Goal: Information Seeking & Learning: Understand process/instructions

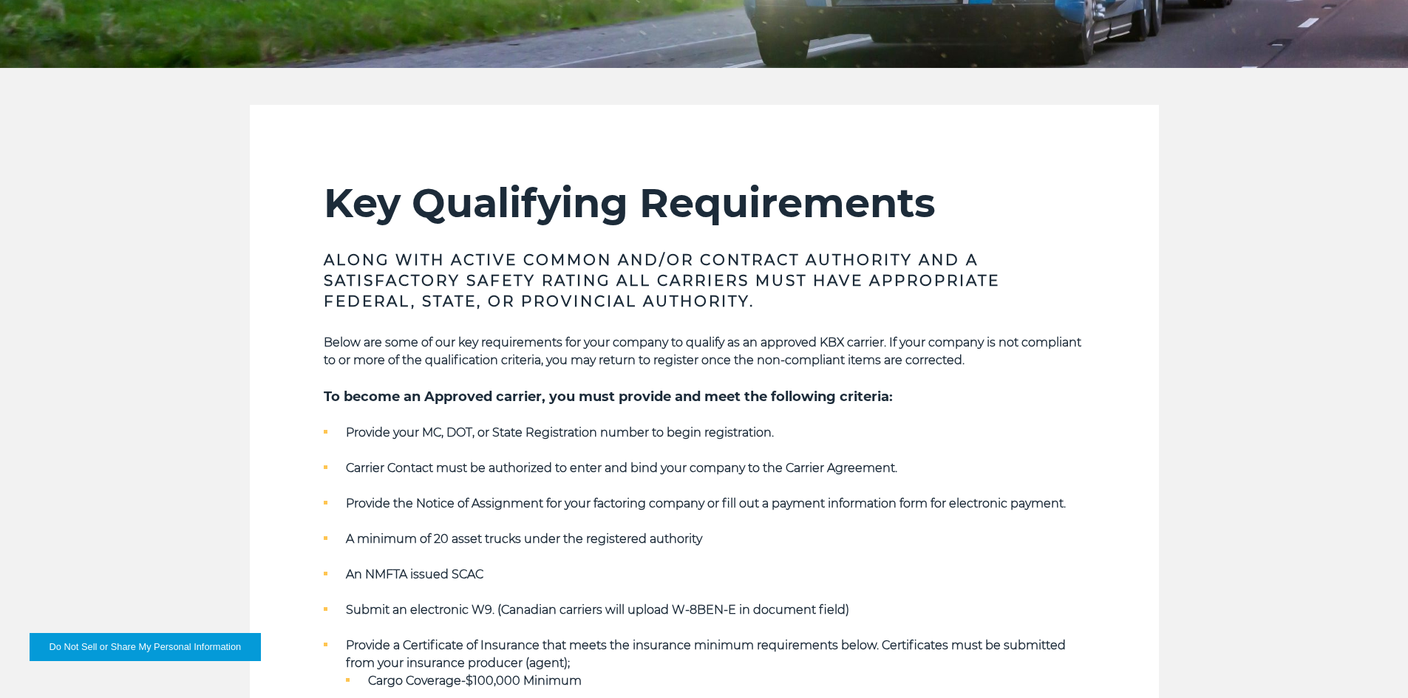
scroll to position [443, 0]
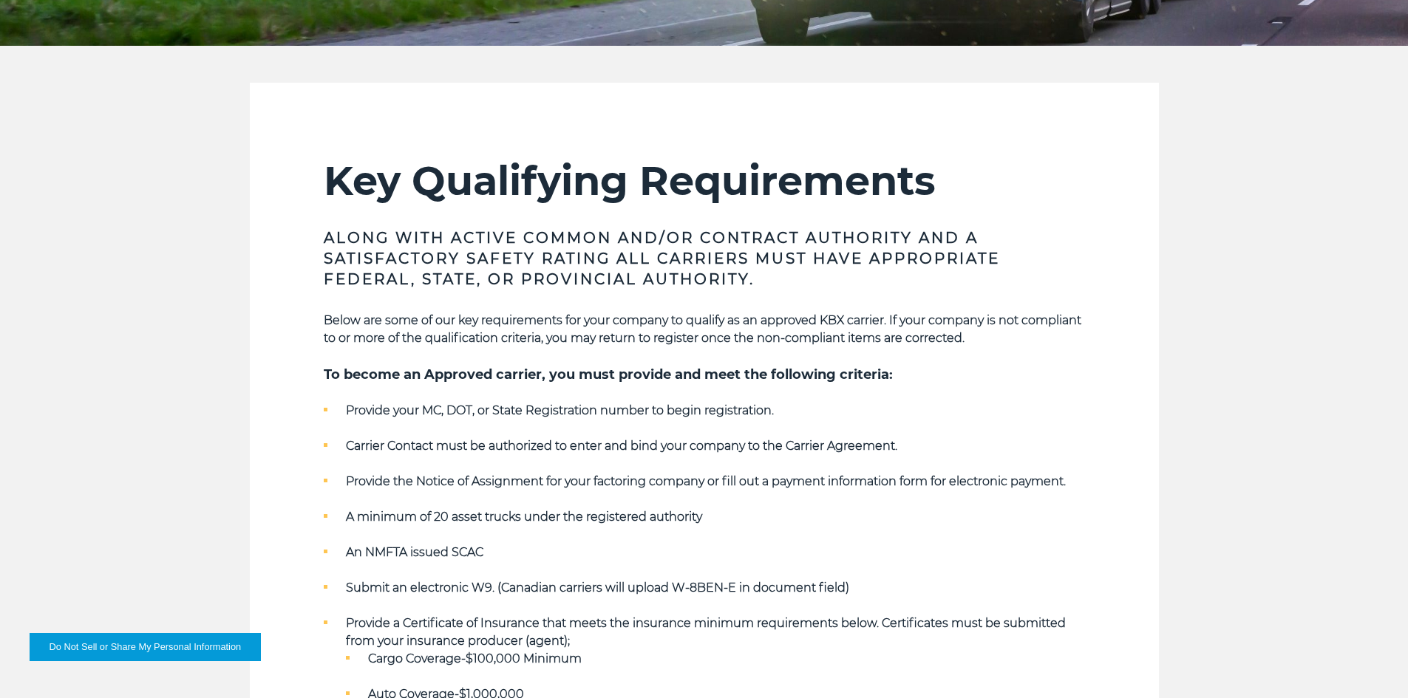
click at [504, 419] on li "Provide your MC, DOT, or State Registration number to begin registration." at bounding box center [704, 411] width 761 height 18
drag, startPoint x: 425, startPoint y: 505, endPoint x: 553, endPoint y: 520, distance: 129.5
click at [553, 519] on ul "Provide your MC, DOT, or State Registration number to begin registration. Carri…" at bounding box center [704, 588] width 761 height 372
click at [553, 520] on strong "A minimum of 20 asset trucks under the registered authority" at bounding box center [524, 517] width 356 height 14
click at [476, 551] on strong "An NMFTA issued SCAC" at bounding box center [414, 552] width 137 height 14
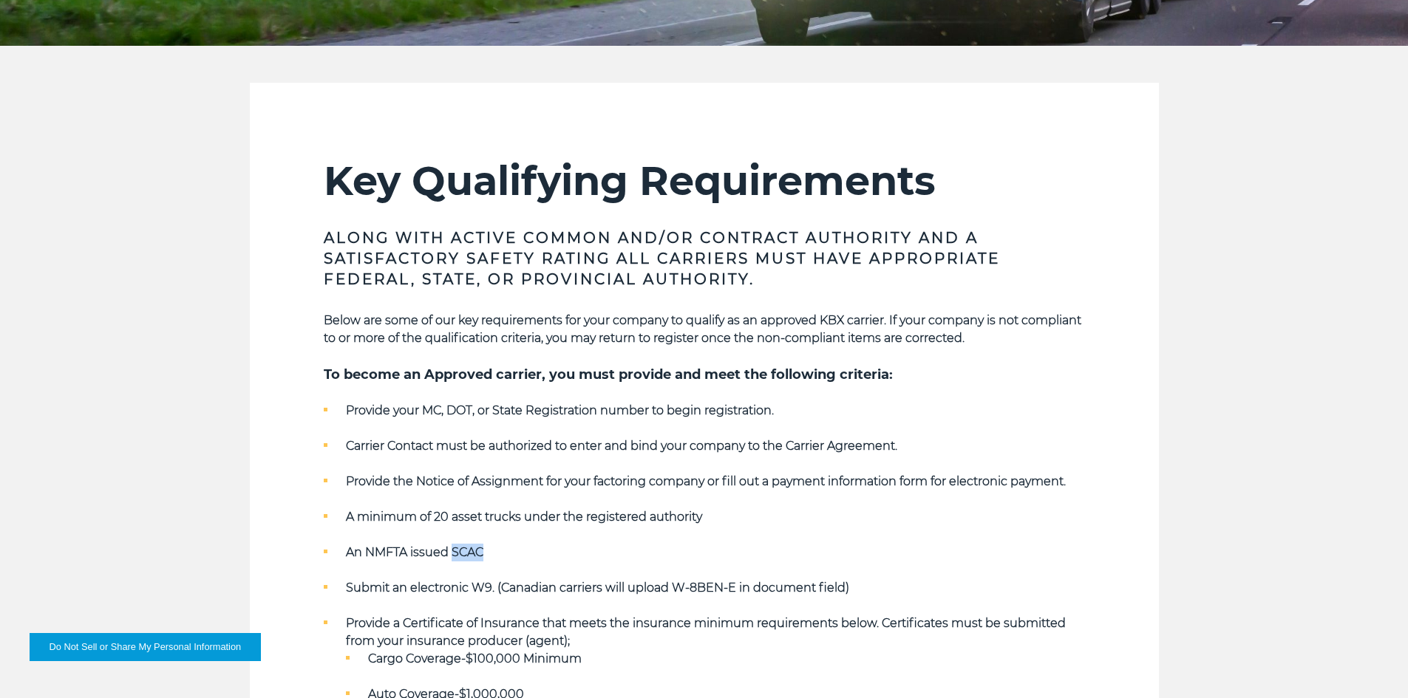
click at [476, 551] on strong "An NMFTA issued SCAC" at bounding box center [414, 552] width 137 height 14
click at [472, 450] on strong "Carrier Contact must be authorized to enter and bind your company to the Carrie…" at bounding box center [621, 446] width 551 height 14
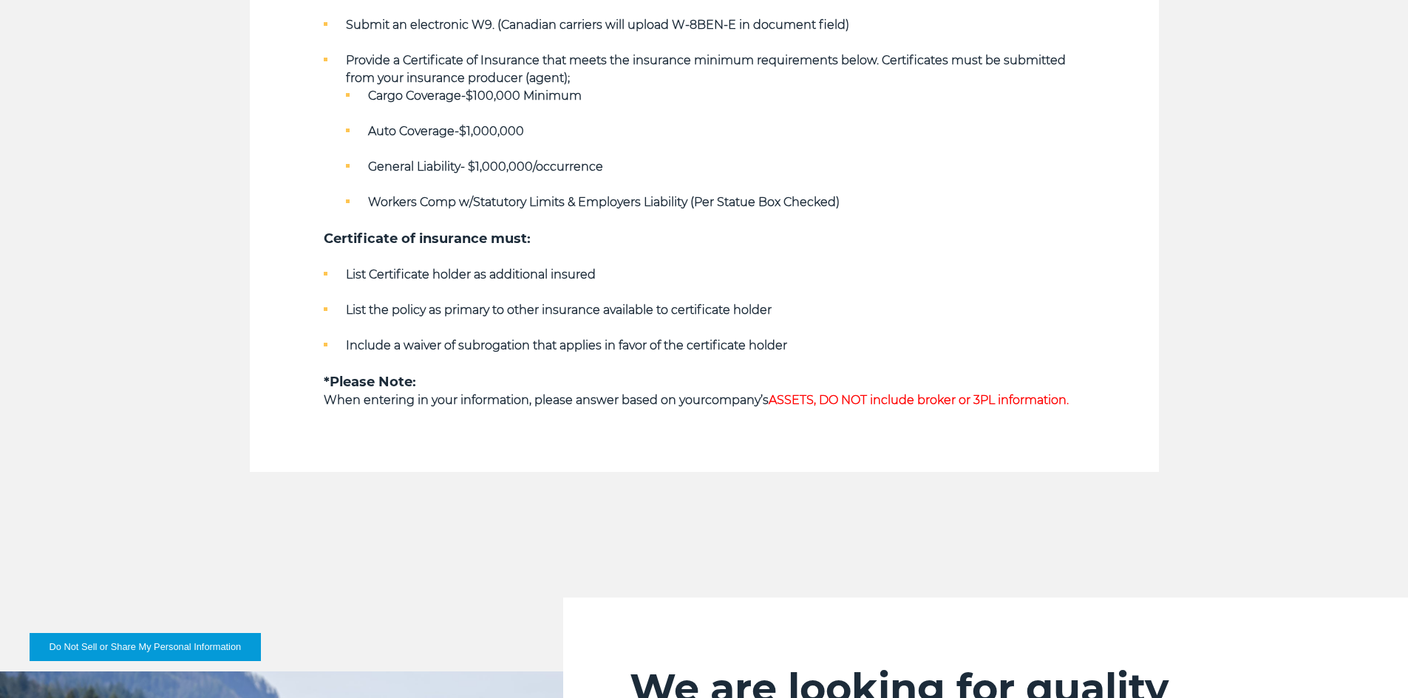
scroll to position [887, 0]
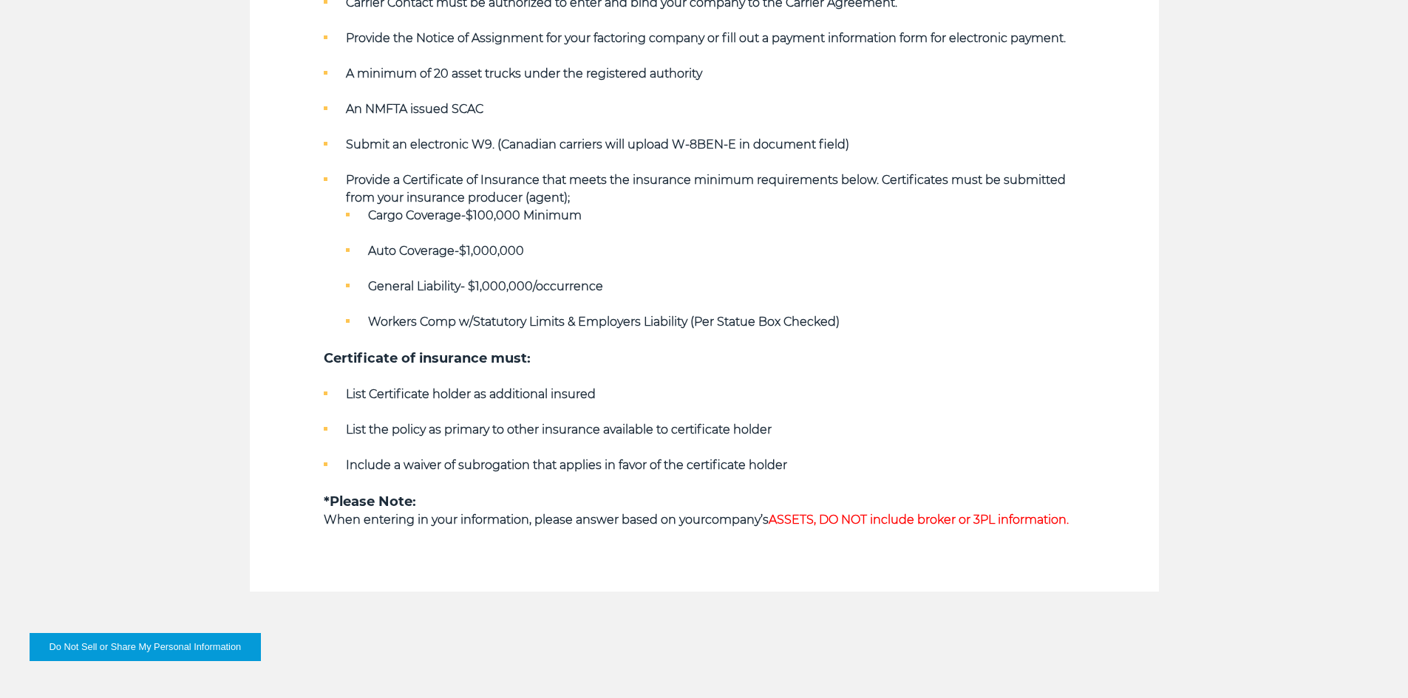
click at [402, 386] on li "List Certificate holder as additional insured" at bounding box center [704, 395] width 761 height 18
click at [404, 401] on strong "List Certificate holder as additional insured" at bounding box center [471, 394] width 250 height 14
click at [449, 394] on strong "List Certificate holder as additional insured" at bounding box center [471, 394] width 250 height 14
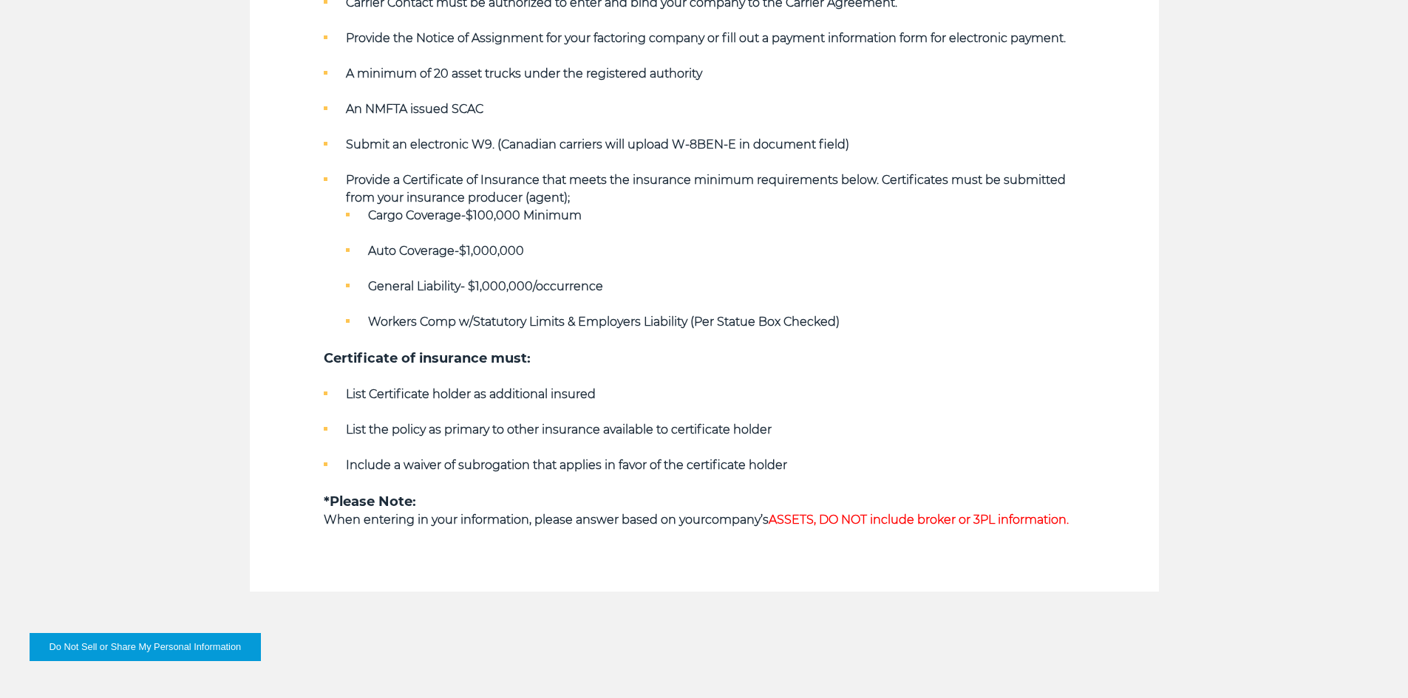
click at [393, 443] on ul "List Certificate holder as additional insured List the policy as primary to oth…" at bounding box center [704, 430] width 761 height 89
click at [390, 413] on ul "List Certificate holder as additional insured List the policy as primary to oth…" at bounding box center [704, 430] width 761 height 89
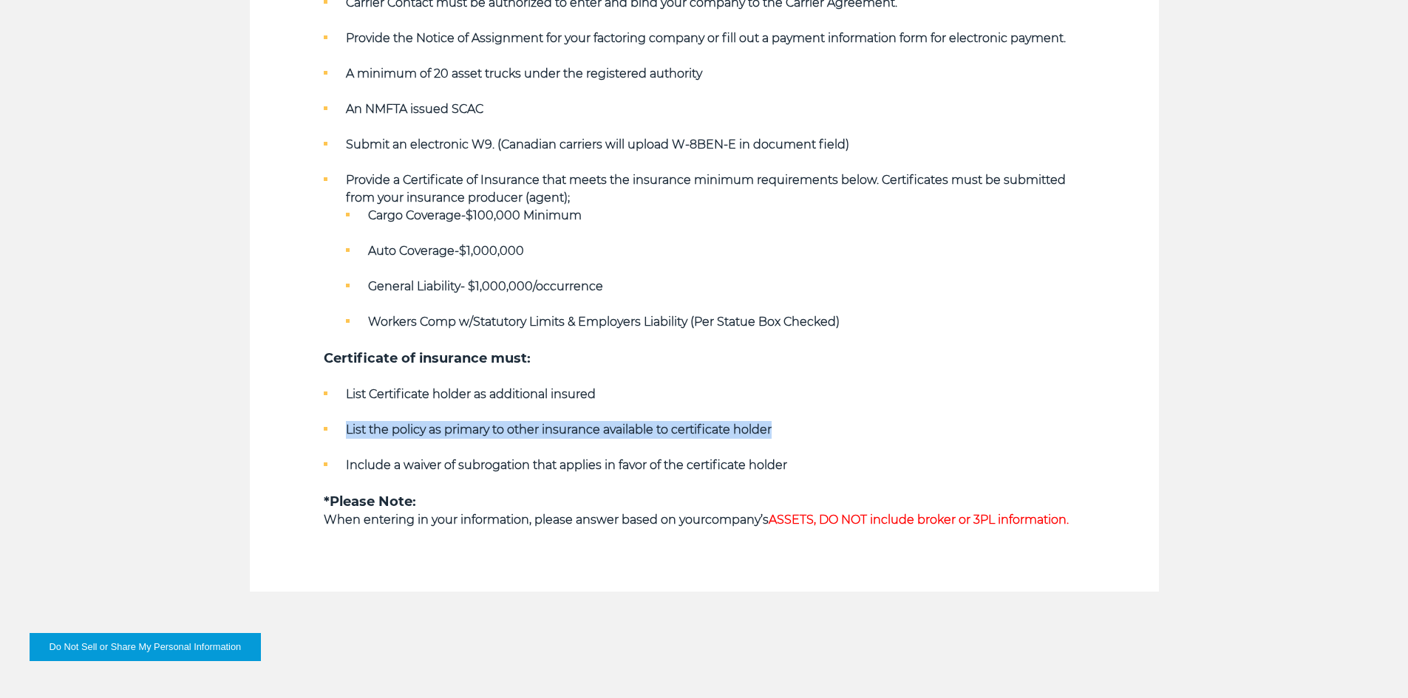
click at [390, 413] on ul "List Certificate holder as additional insured List the policy as primary to oth…" at bounding box center [704, 430] width 761 height 89
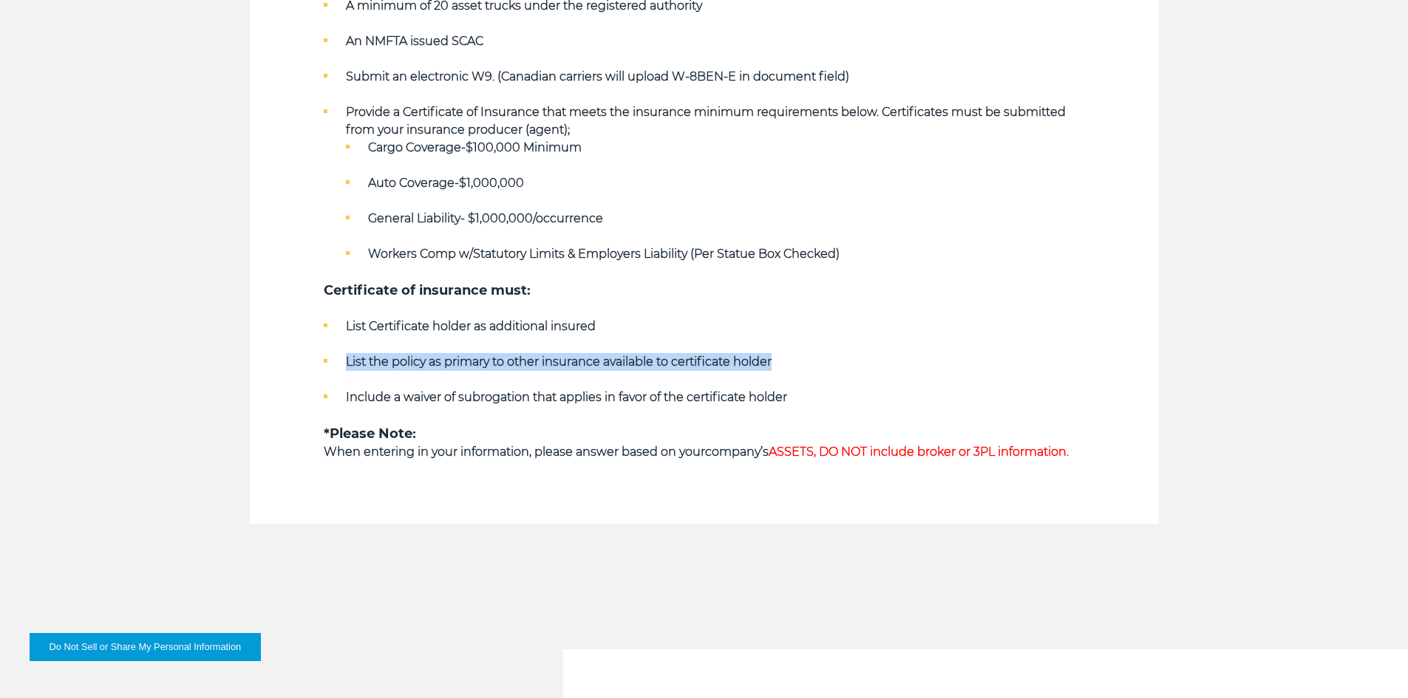
scroll to position [961, 0]
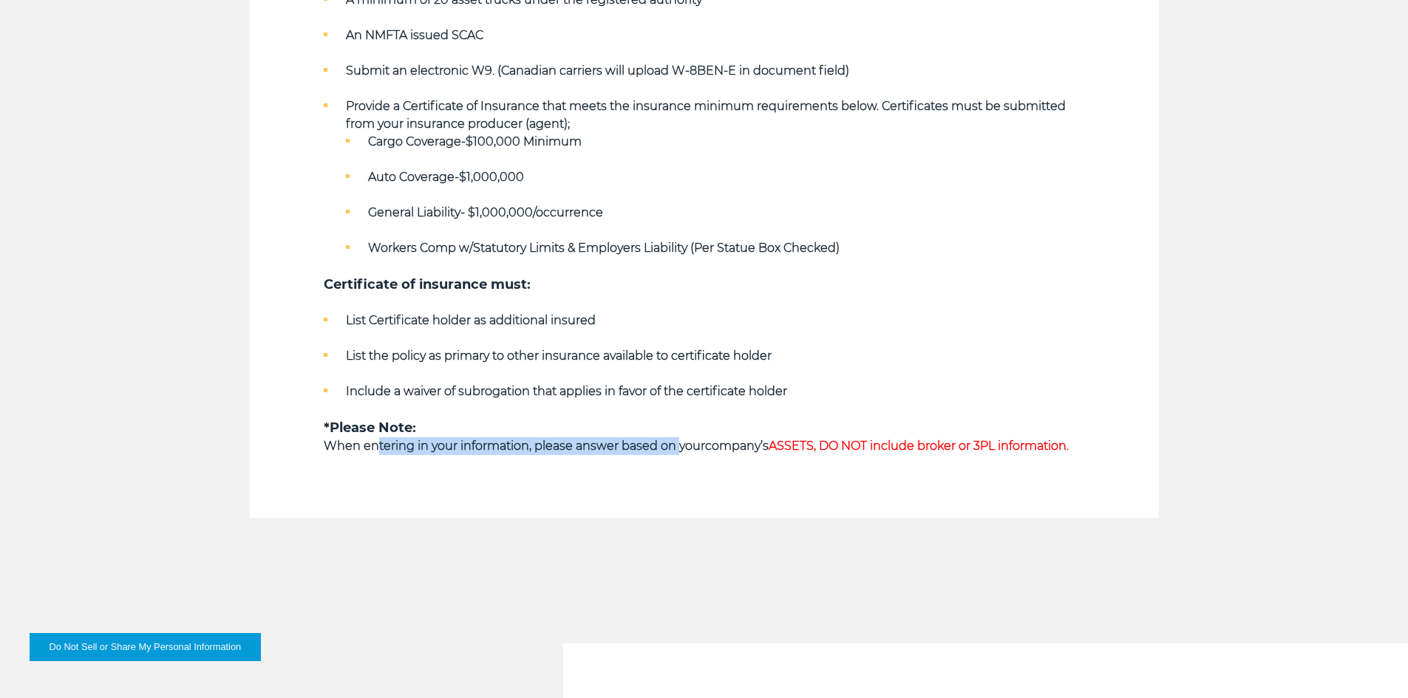
drag, startPoint x: 667, startPoint y: 449, endPoint x: 376, endPoint y: 440, distance: 291.3
click at [376, 440] on strong "When entering in your information, please answer based on your" at bounding box center [514, 446] width 381 height 14
click at [376, 441] on strong "When entering in your information, please answer based on your" at bounding box center [514, 446] width 381 height 14
drag, startPoint x: 398, startPoint y: 441, endPoint x: 657, endPoint y: 452, distance: 259.6
click at [657, 452] on strong "When entering in your information, please answer based on your" at bounding box center [514, 446] width 381 height 14
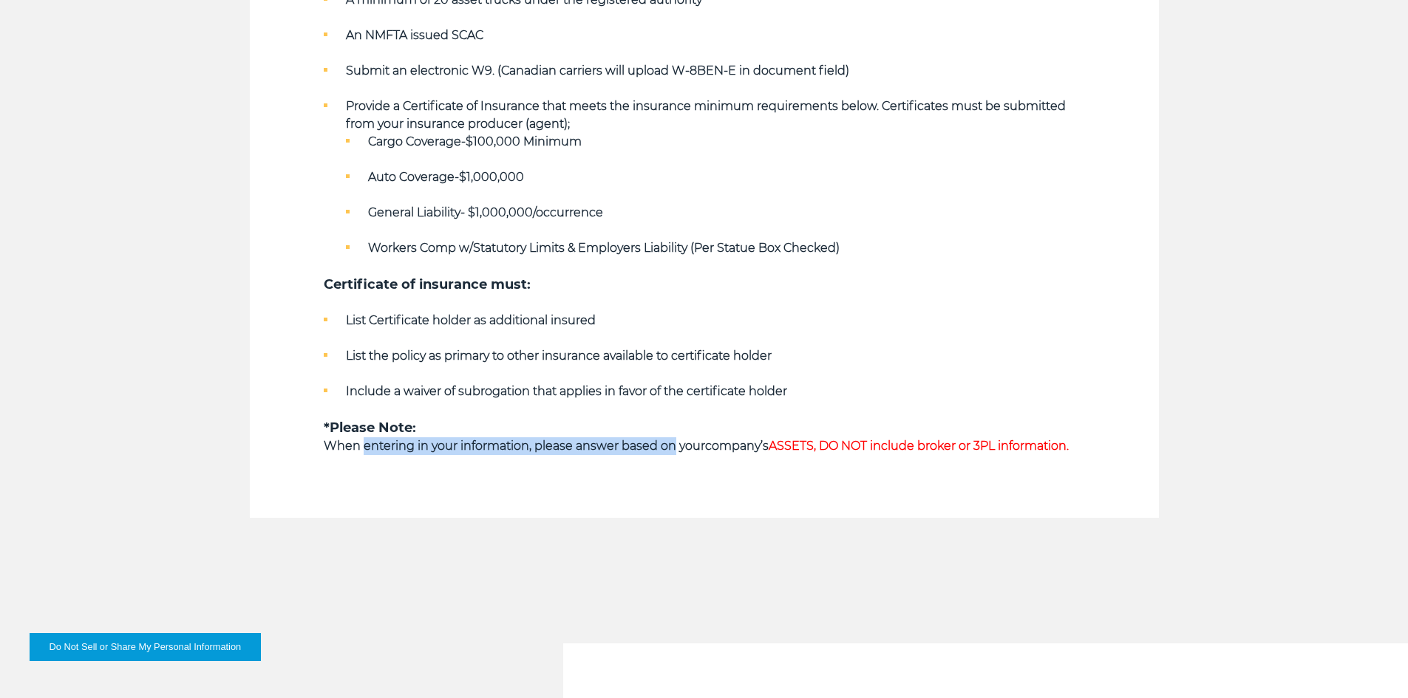
click at [657, 452] on strong "When entering in your information, please answer based on your" at bounding box center [514, 446] width 381 height 14
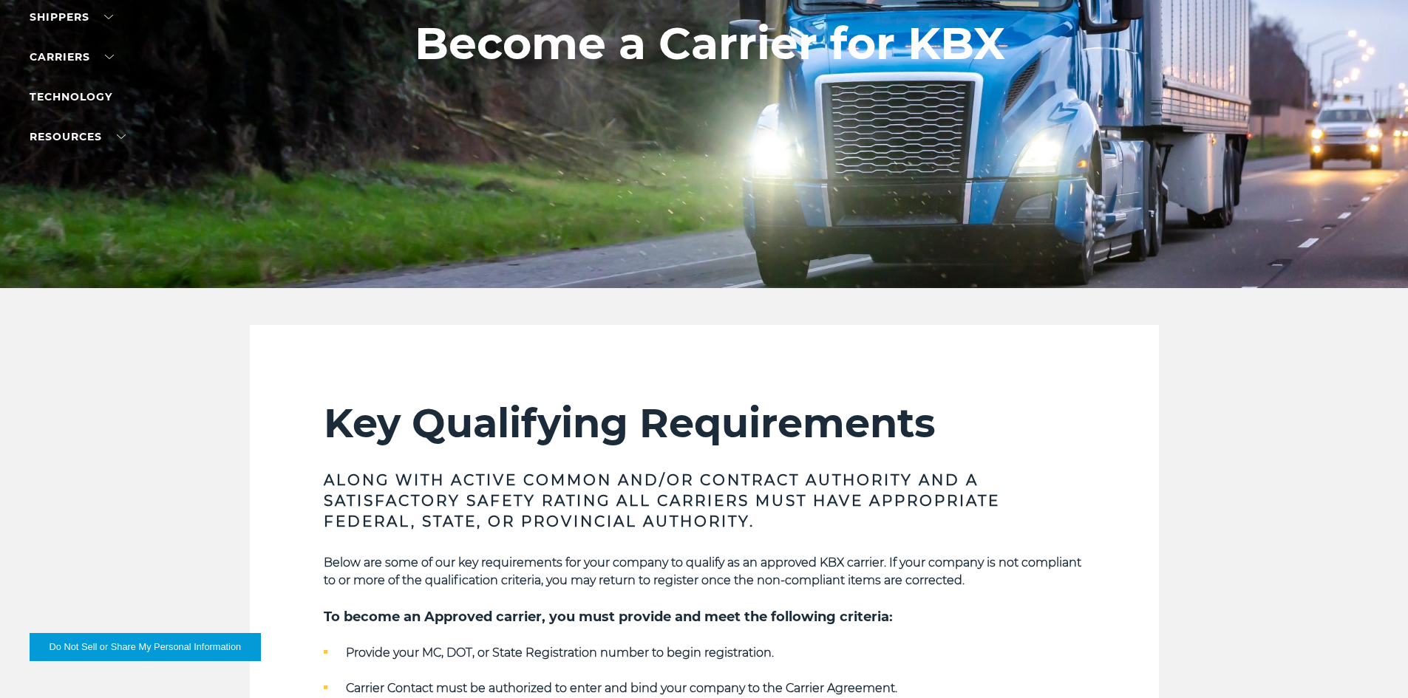
scroll to position [517, 0]
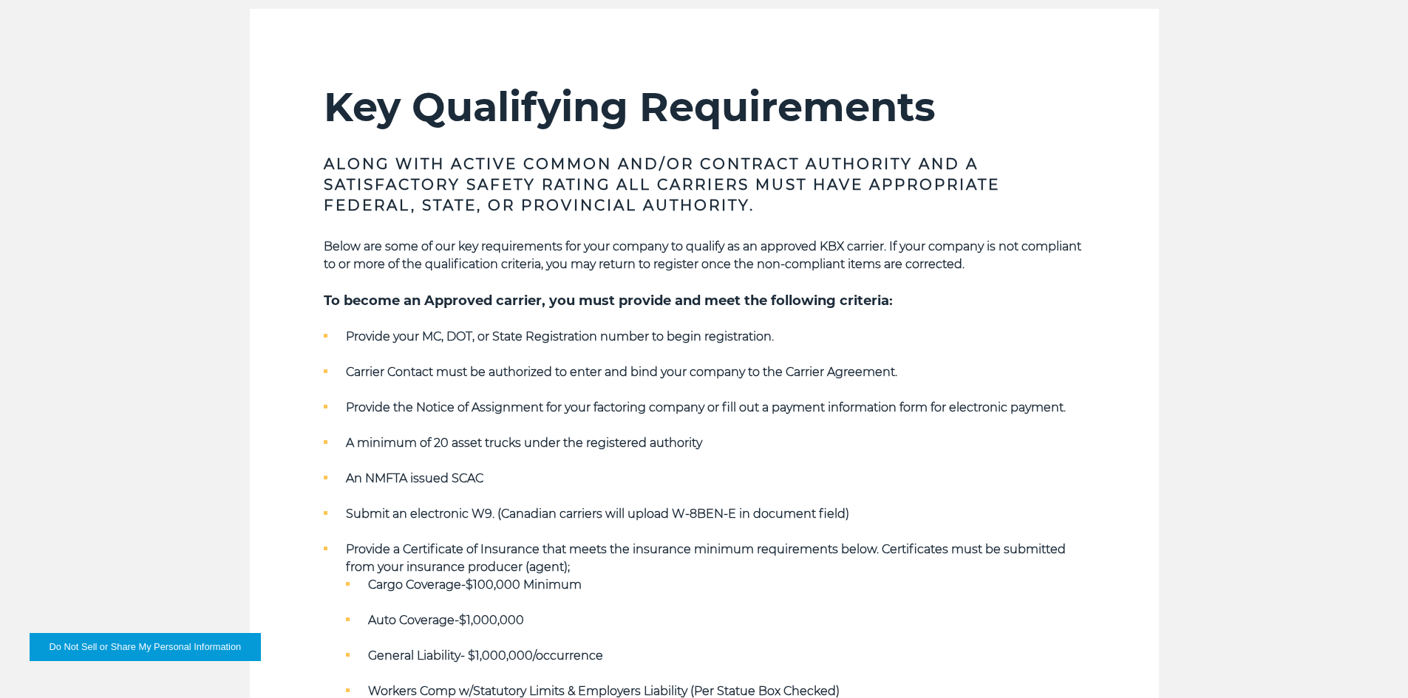
click at [443, 350] on ul "Provide your MC, DOT, or State Registration number to begin registration. Carri…" at bounding box center [704, 514] width 761 height 372
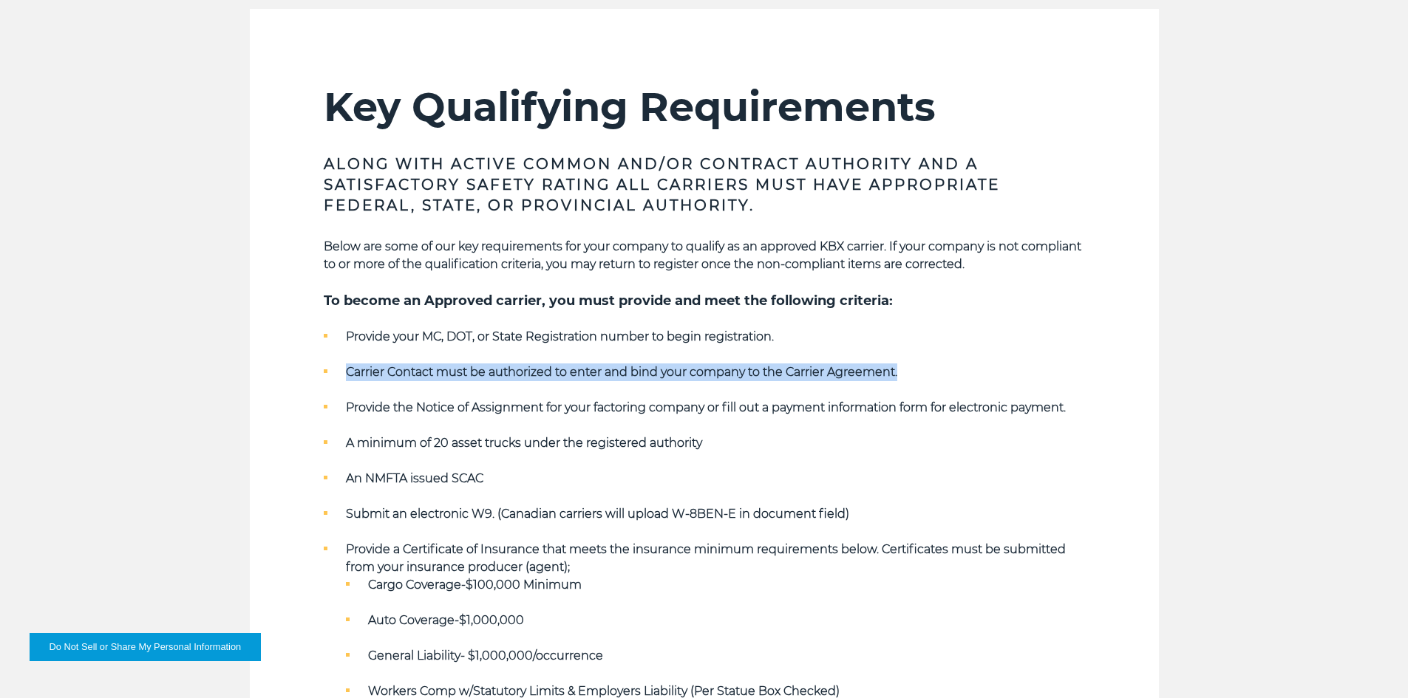
click at [443, 350] on ul "Provide your MC, DOT, or State Registration number to begin registration. Carri…" at bounding box center [704, 514] width 761 height 372
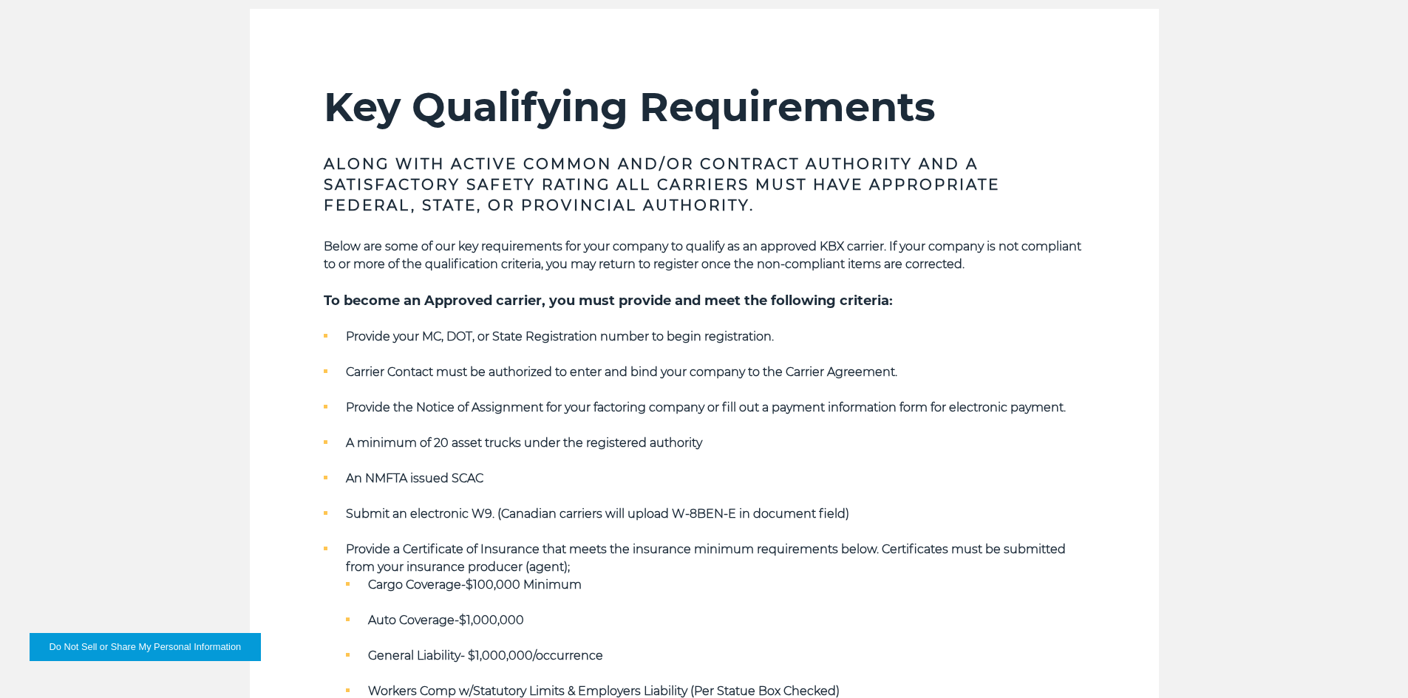
click at [462, 331] on strong "Provide your MC, DOT, or State Registration number to begin registration." at bounding box center [560, 337] width 428 height 14
click at [514, 371] on strong "Carrier Contact must be authorized to enter and bind your company to the Carrie…" at bounding box center [621, 372] width 551 height 14
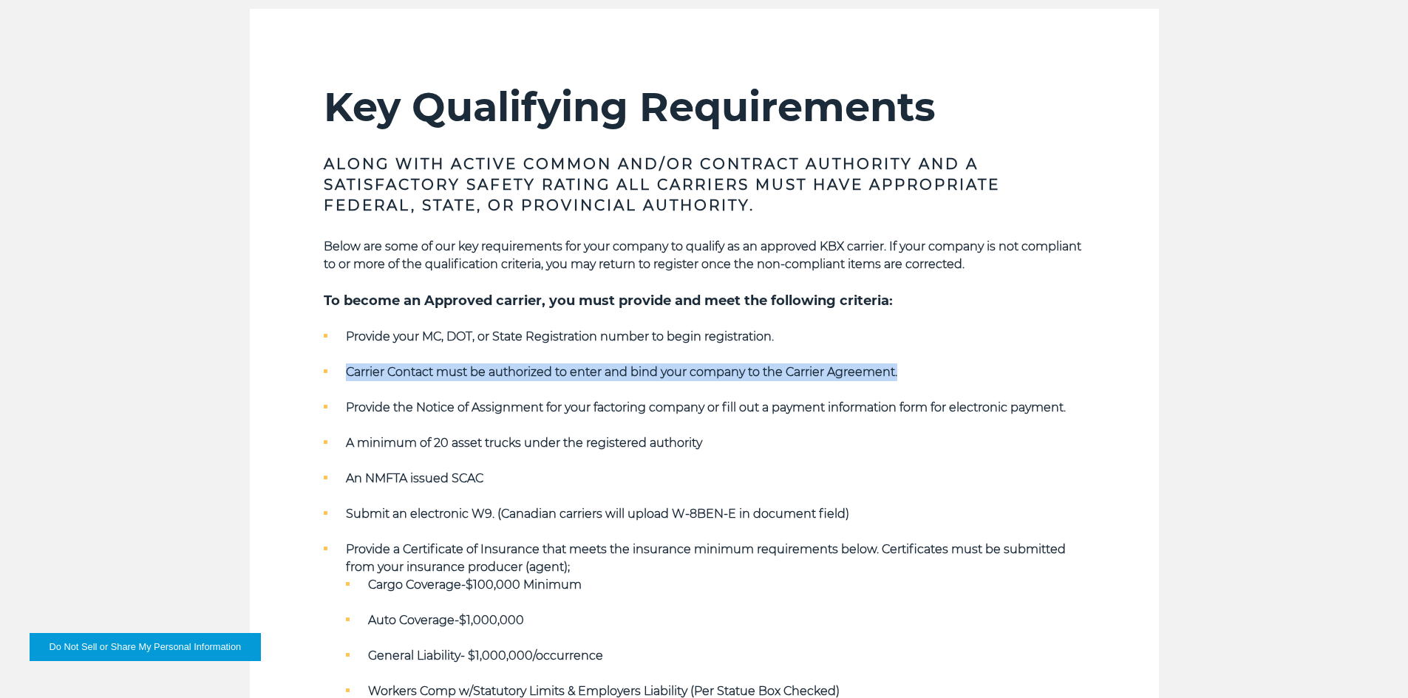
click at [514, 371] on strong "Carrier Contact must be authorized to enter and bind your company to the Carrie…" at bounding box center [621, 372] width 551 height 14
click at [528, 375] on strong "Carrier Contact must be authorized to enter and bind your company to the Carrie…" at bounding box center [621, 372] width 551 height 14
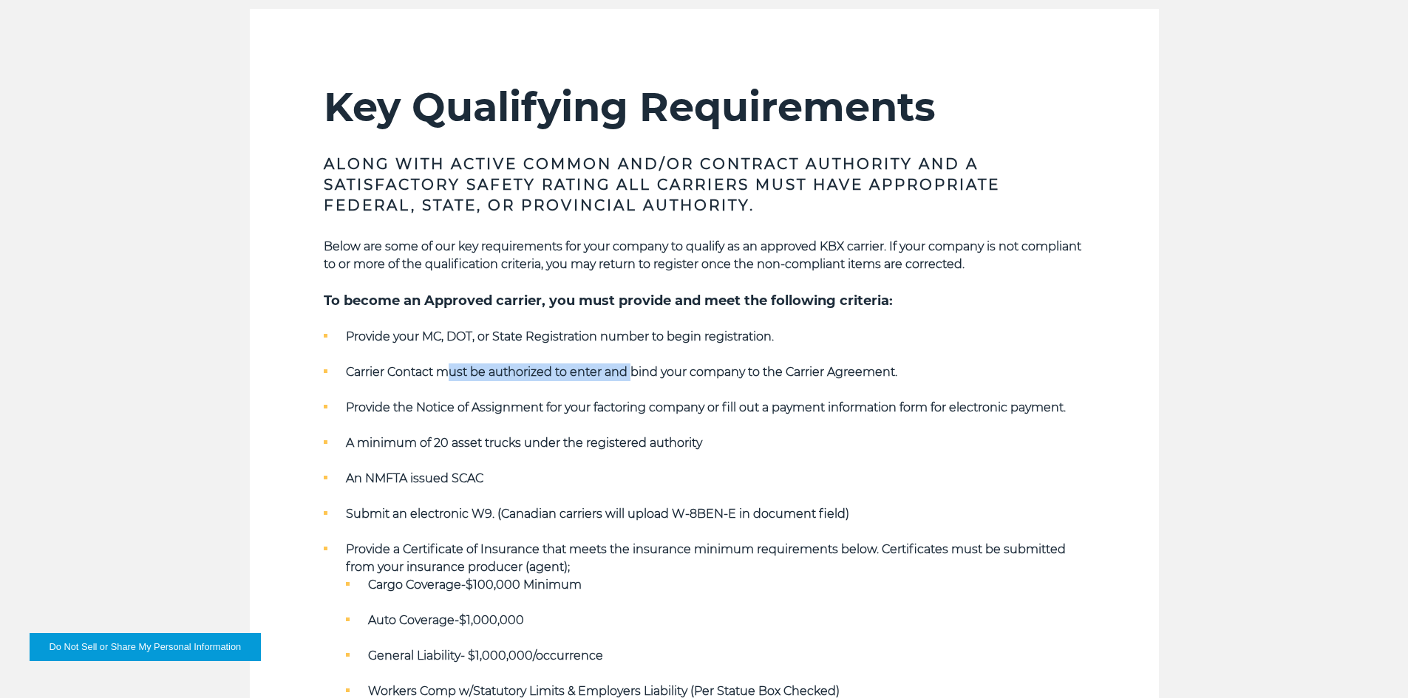
drag, startPoint x: 449, startPoint y: 370, endPoint x: 634, endPoint y: 369, distance: 184.7
click at [634, 369] on strong "Carrier Contact must be authorized to enter and bind your company to the Carrie…" at bounding box center [621, 372] width 551 height 14
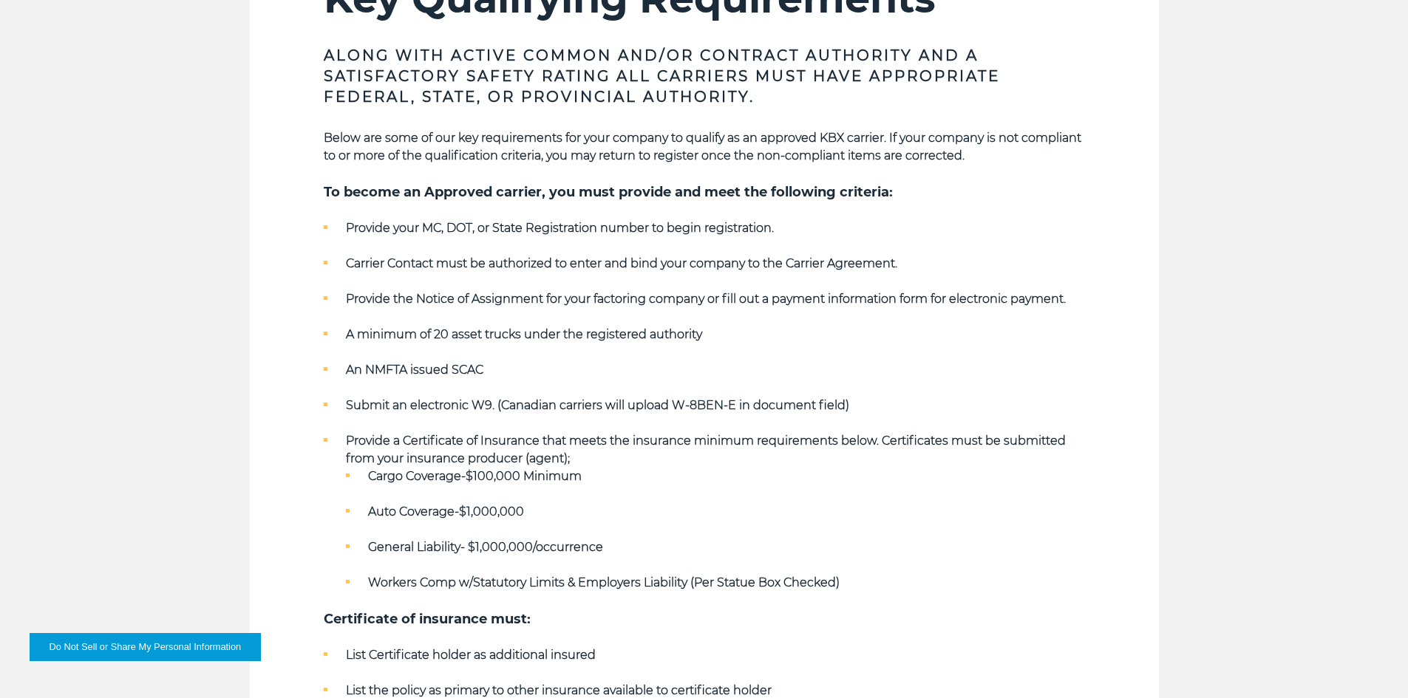
scroll to position [665, 0]
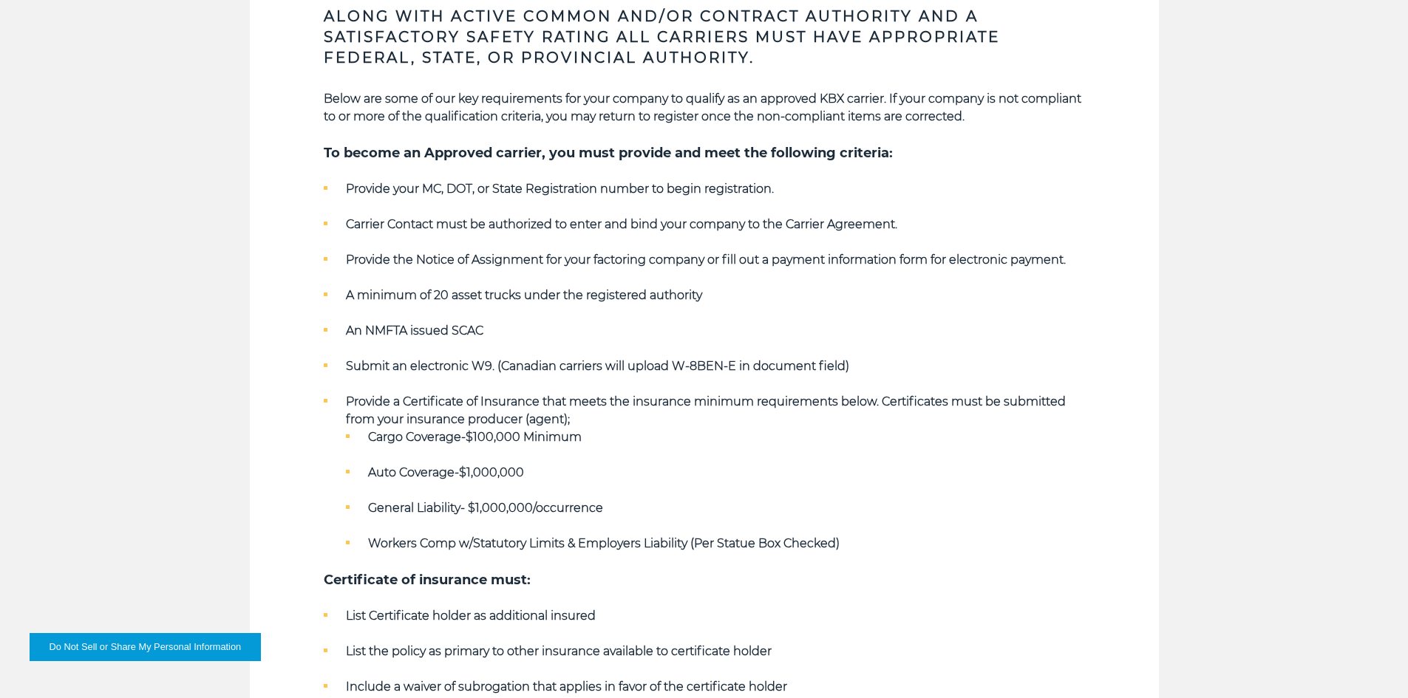
click at [460, 297] on strong "A minimum of 20 asset trucks under the registered authority" at bounding box center [524, 295] width 356 height 14
click at [354, 290] on strong "A minimum of 20 asset trucks under the registered authority" at bounding box center [524, 295] width 356 height 14
drag, startPoint x: 354, startPoint y: 290, endPoint x: 488, endPoint y: 299, distance: 134.0
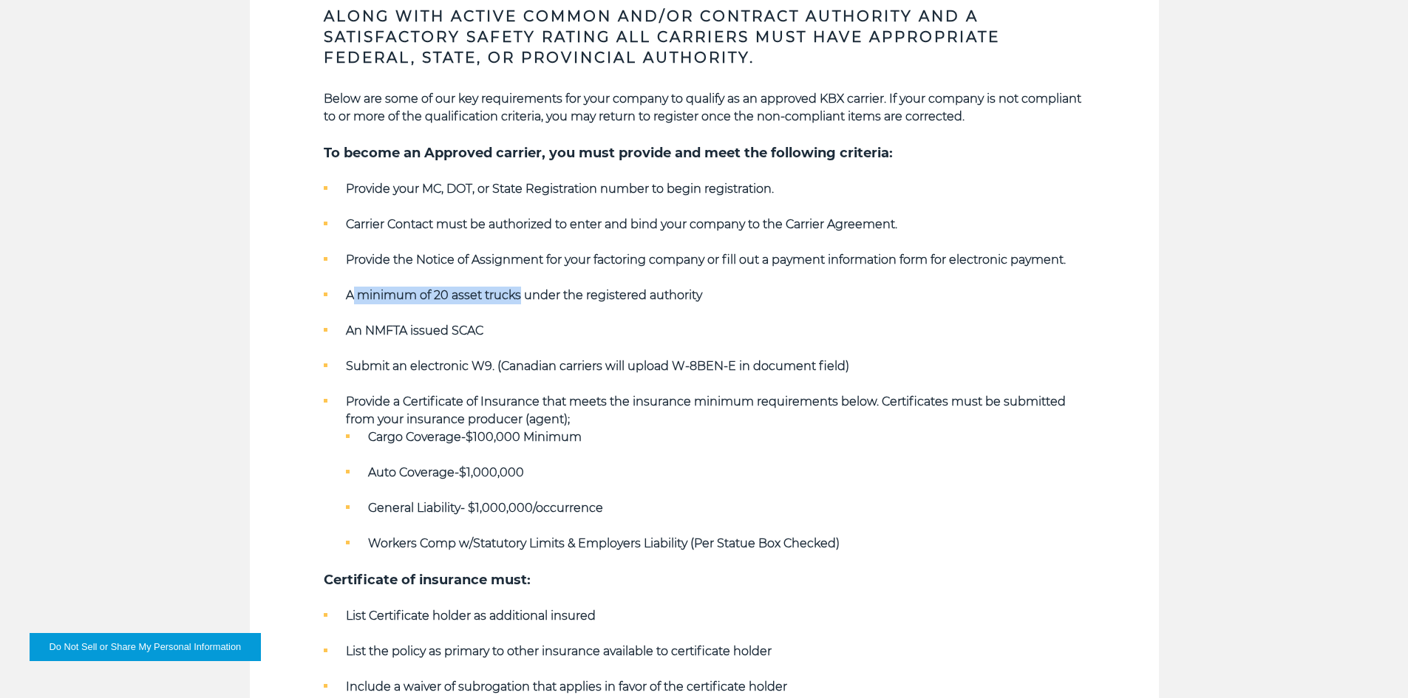
click at [488, 299] on strong "A minimum of 20 asset trucks under the registered authority" at bounding box center [524, 295] width 356 height 14
drag, startPoint x: 523, startPoint y: 302, endPoint x: 665, endPoint y: 299, distance: 141.9
click at [658, 298] on strong "A minimum of 20 asset trucks under the registered authority" at bounding box center [524, 295] width 356 height 14
drag, startPoint x: 665, startPoint y: 299, endPoint x: 608, endPoint y: 311, distance: 58.3
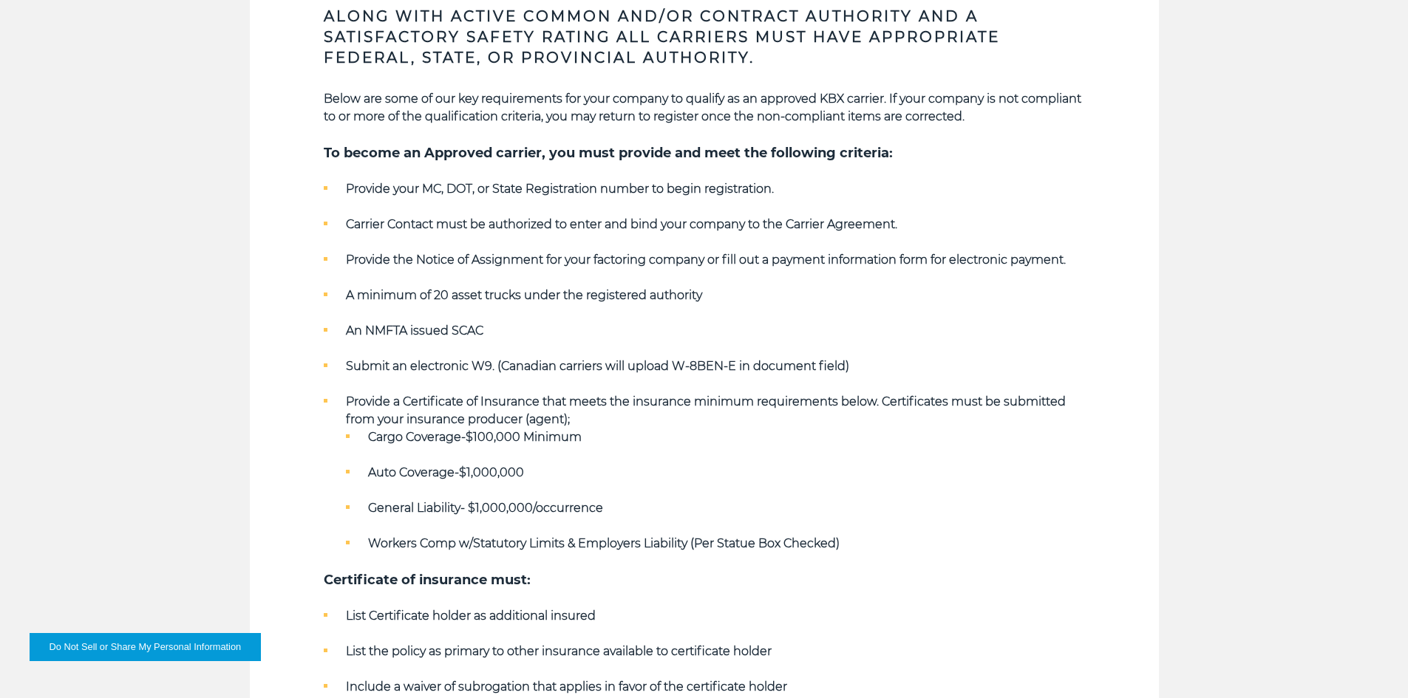
click at [664, 299] on strong "A minimum of 20 asset trucks under the registered authority" at bounding box center [524, 295] width 356 height 14
drag, startPoint x: 511, startPoint y: 324, endPoint x: 345, endPoint y: 321, distance: 165.6
click at [345, 321] on ul "Provide your MC, DOT, or State Registration number to begin registration. Carri…" at bounding box center [704, 366] width 761 height 372
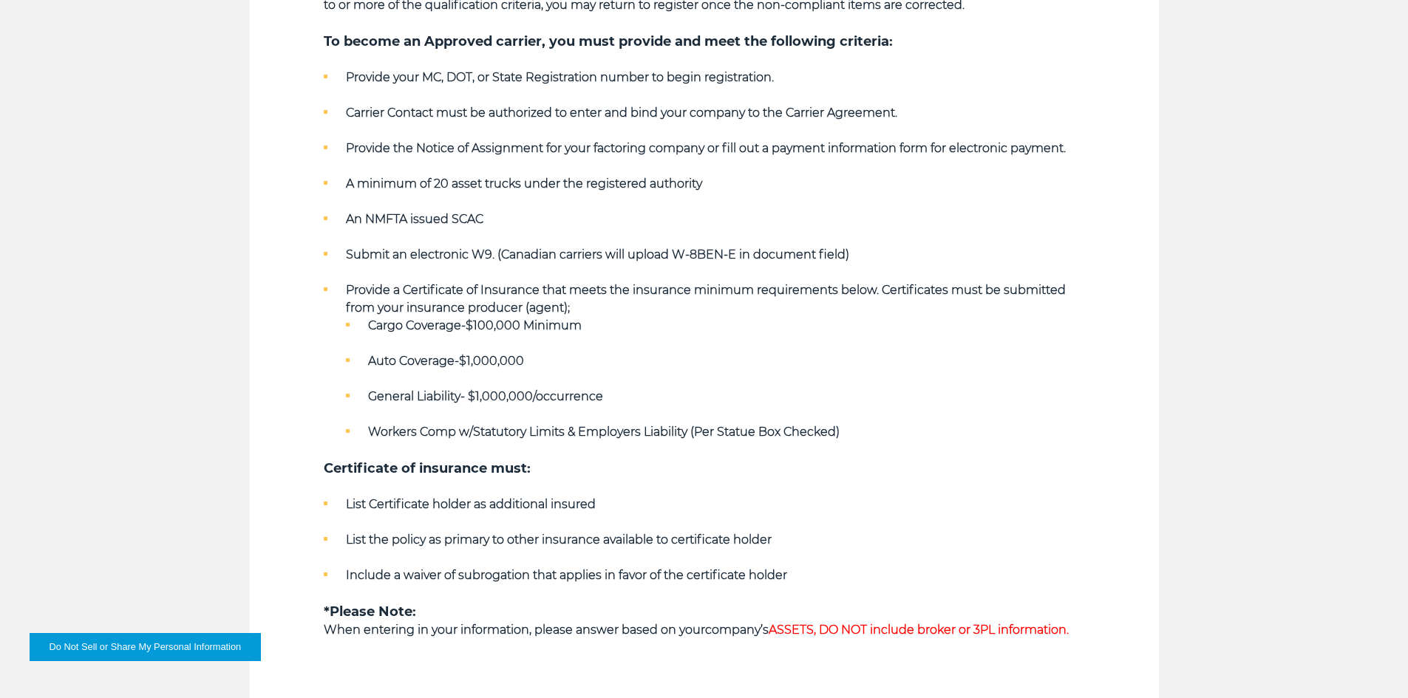
scroll to position [1108, 0]
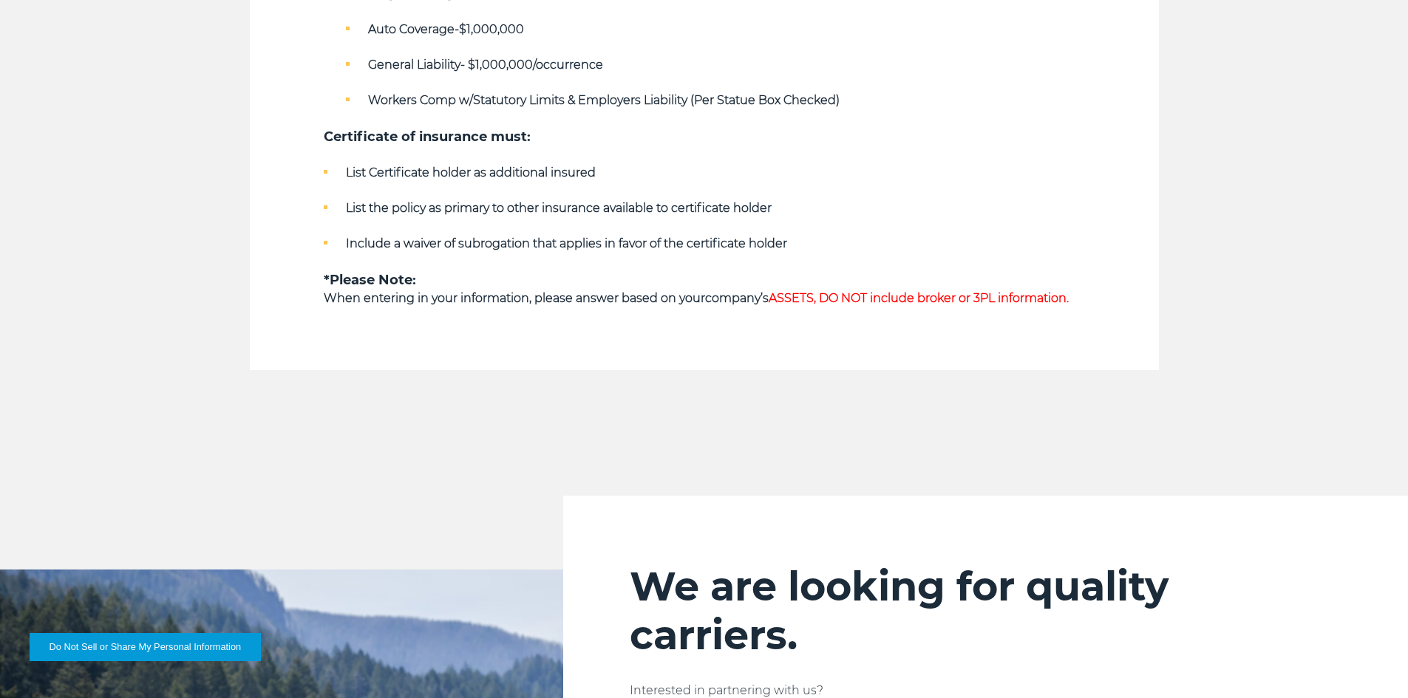
click at [483, 297] on strong "When entering in your information, please answer based on your" at bounding box center [514, 298] width 381 height 14
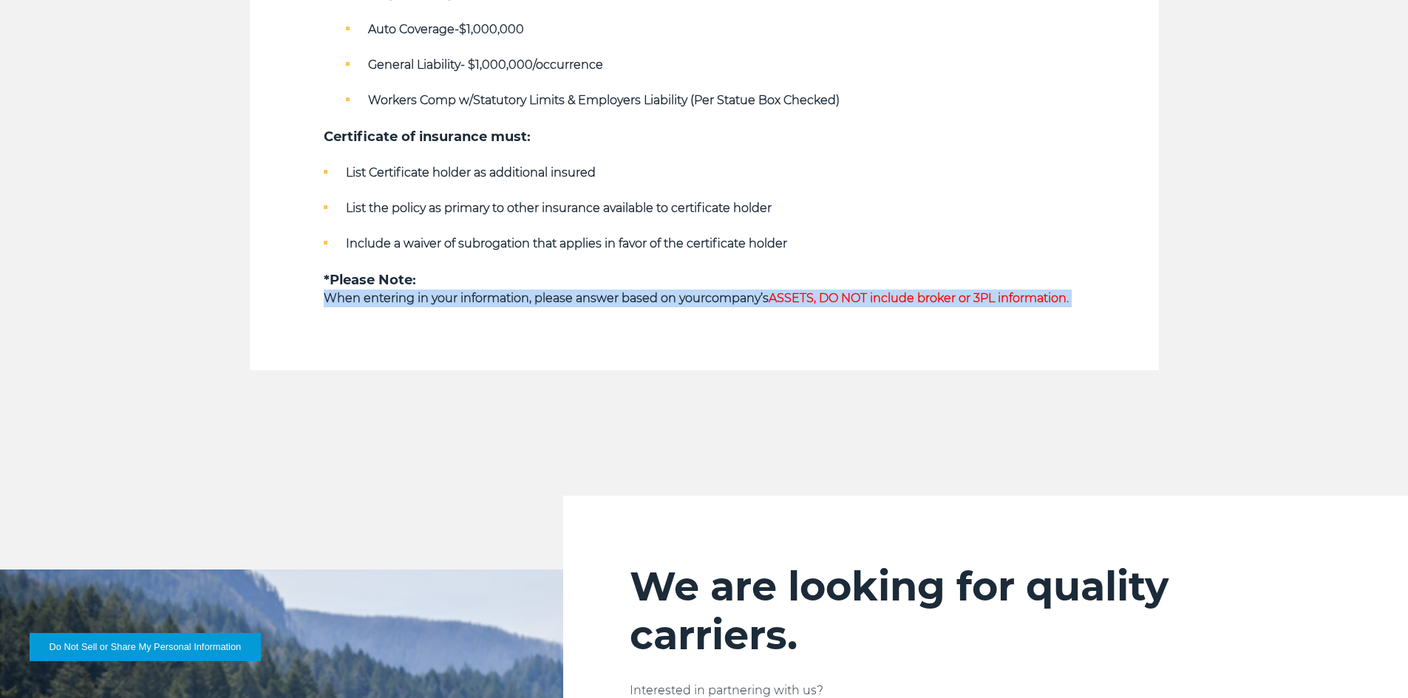
click at [483, 297] on strong "When entering in your information, please answer based on your" at bounding box center [514, 298] width 381 height 14
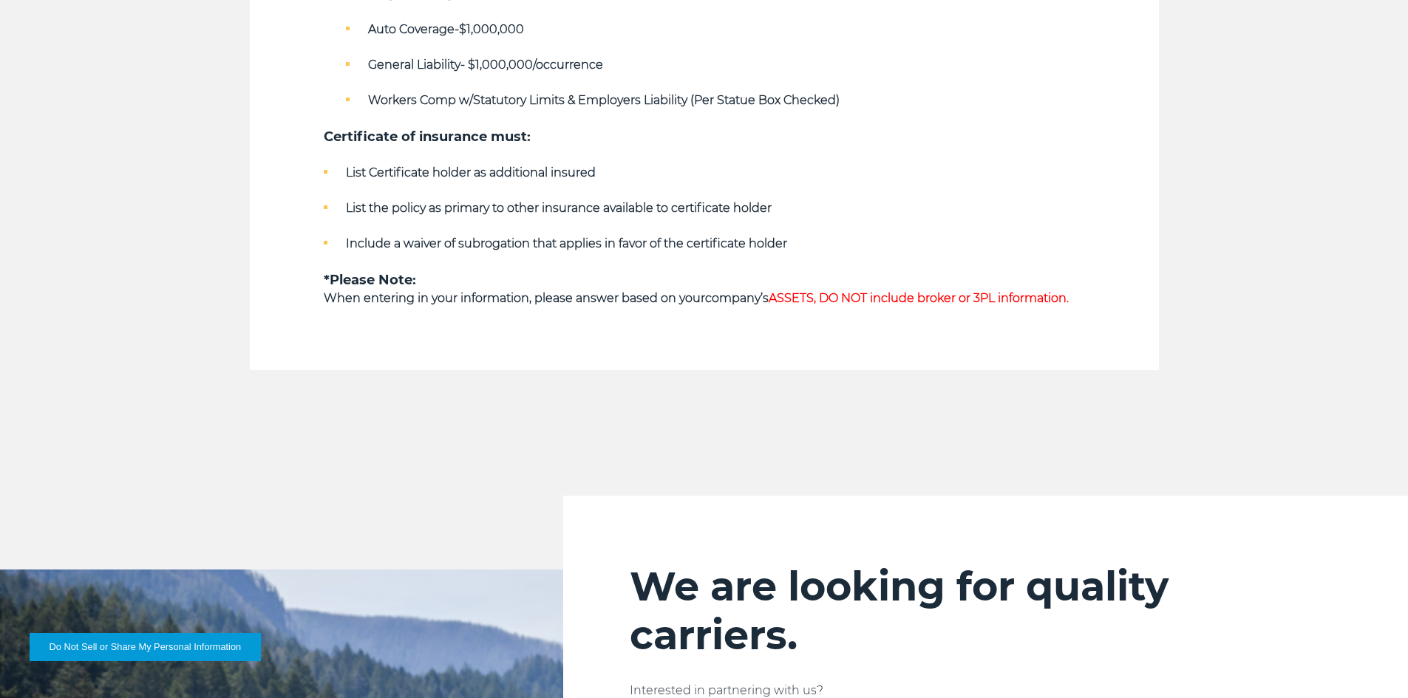
click at [607, 287] on h5 "*Please Note:" at bounding box center [704, 279] width 761 height 19
drag, startPoint x: 775, startPoint y: 299, endPoint x: 548, endPoint y: 300, distance: 227.6
click at [548, 300] on p "When entering in your information, please answer based on your company’s ASSETS…" at bounding box center [704, 299] width 761 height 18
click at [548, 300] on strong "When entering in your information, please answer based on your" at bounding box center [514, 298] width 381 height 14
drag, startPoint x: 548, startPoint y: 300, endPoint x: 849, endPoint y: 295, distance: 301.5
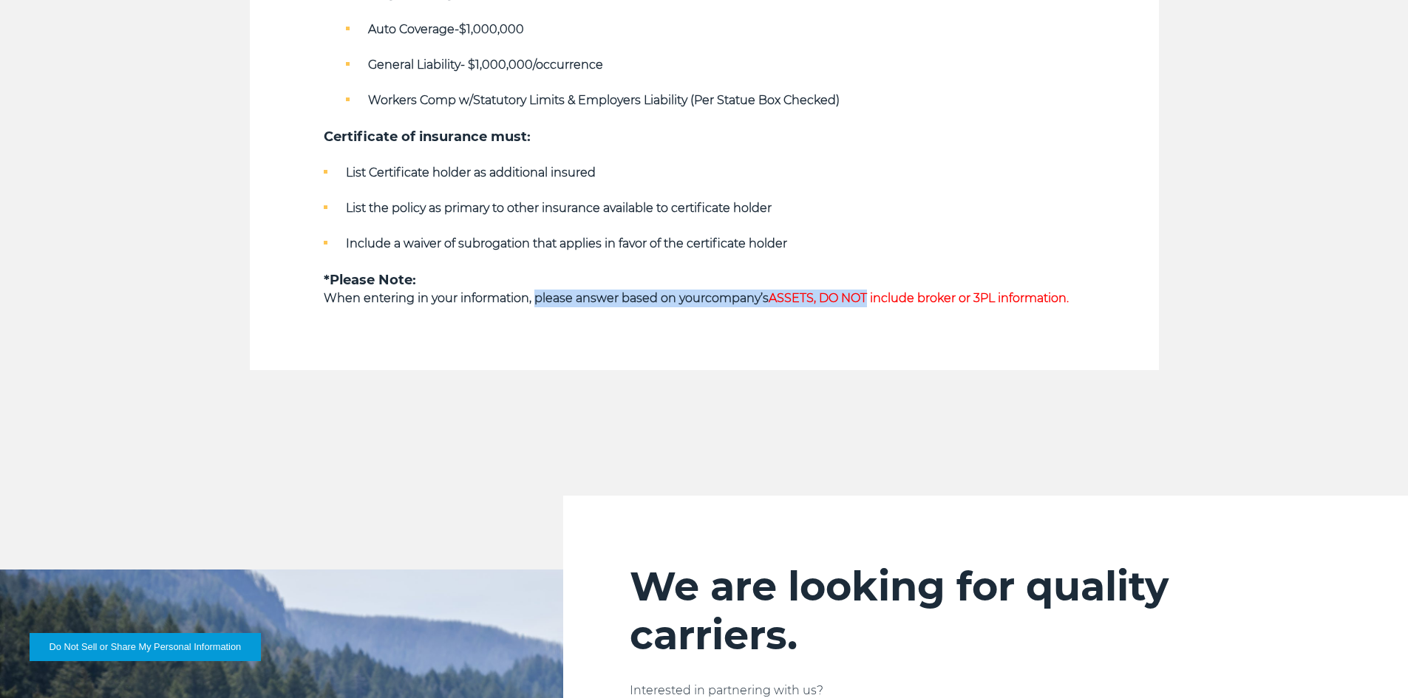
click at [849, 295] on p "When entering in your information, please answer based on your company’s ASSETS…" at bounding box center [704, 299] width 761 height 18
click at [849, 295] on span "ASSETS, DO NOT include broker or 3PL information." at bounding box center [919, 298] width 300 height 14
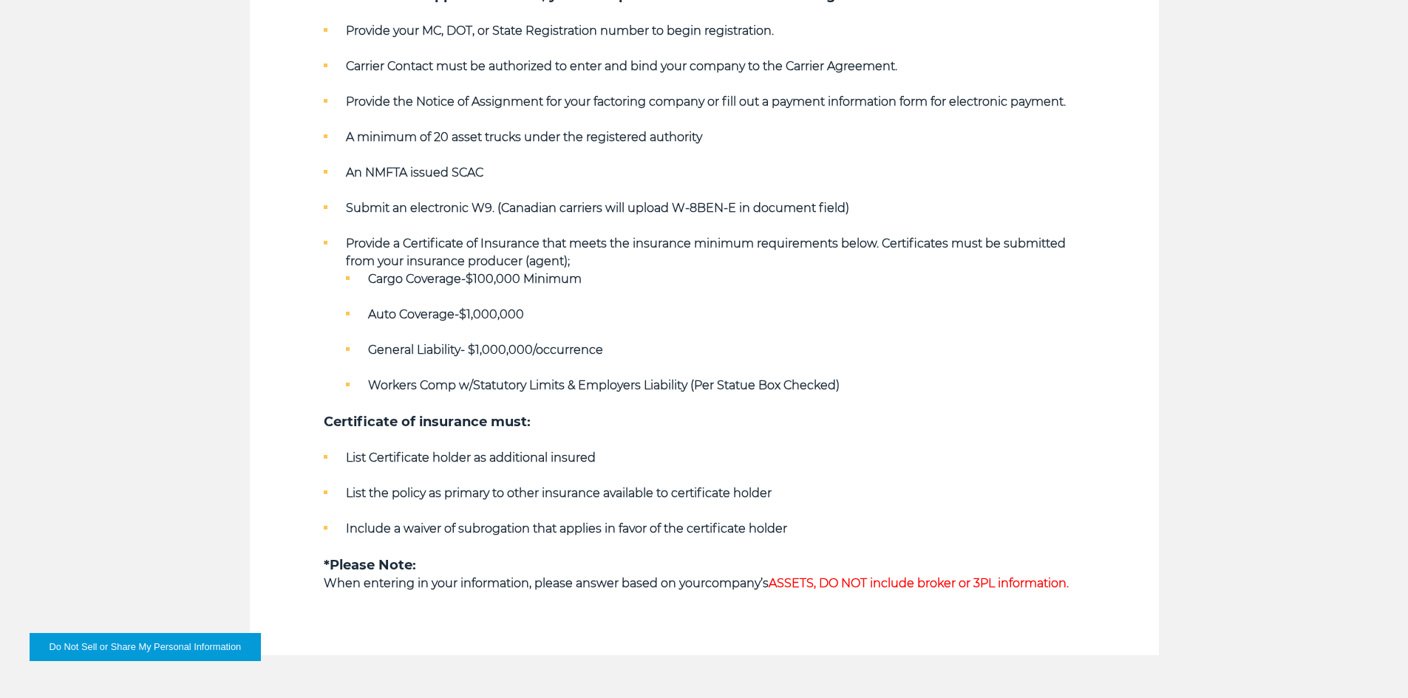
scroll to position [1182, 0]
